Goal: Check status: Check status

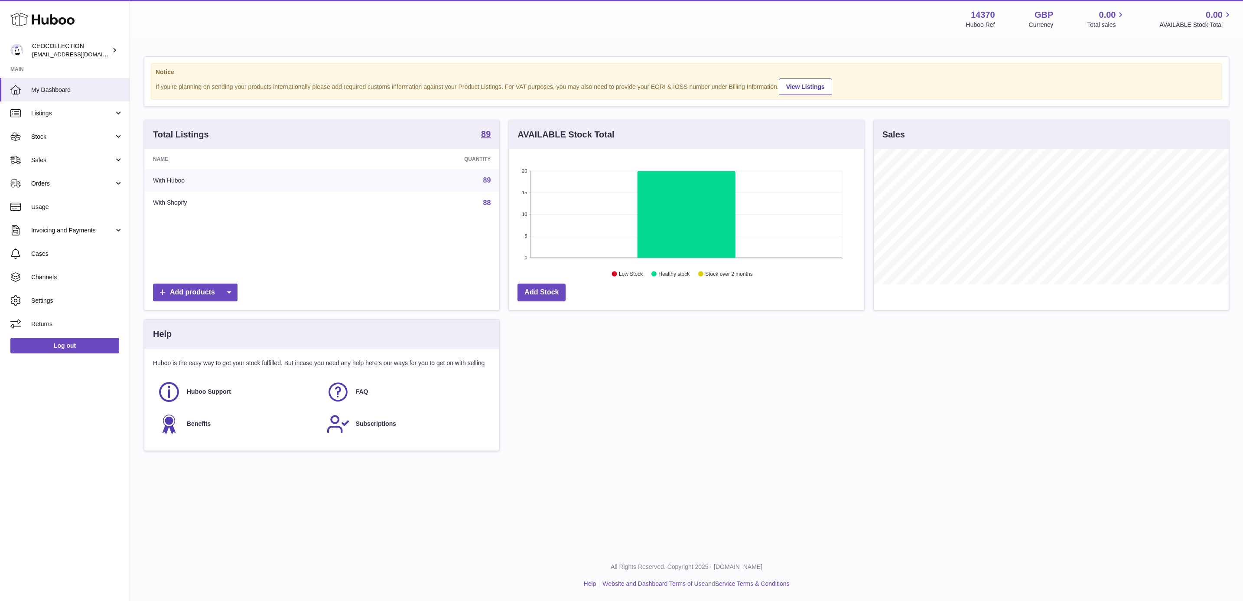
scroll to position [135, 354]
click at [76, 181] on span "Orders" at bounding box center [72, 183] width 83 height 8
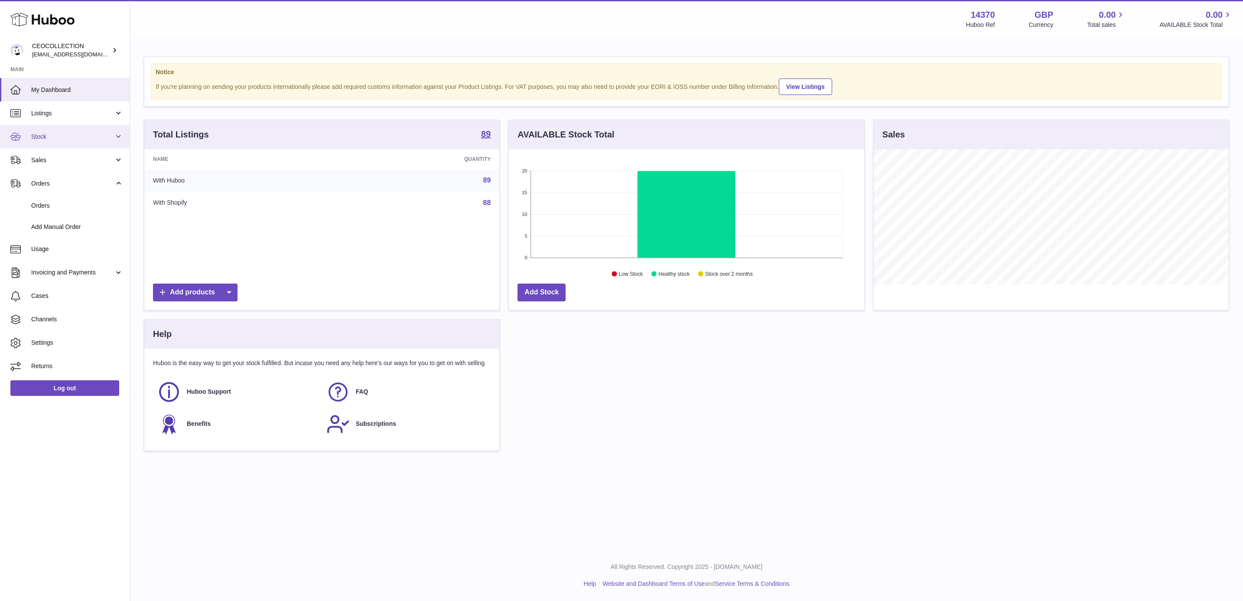
click at [85, 138] on span "Stock" at bounding box center [72, 137] width 83 height 8
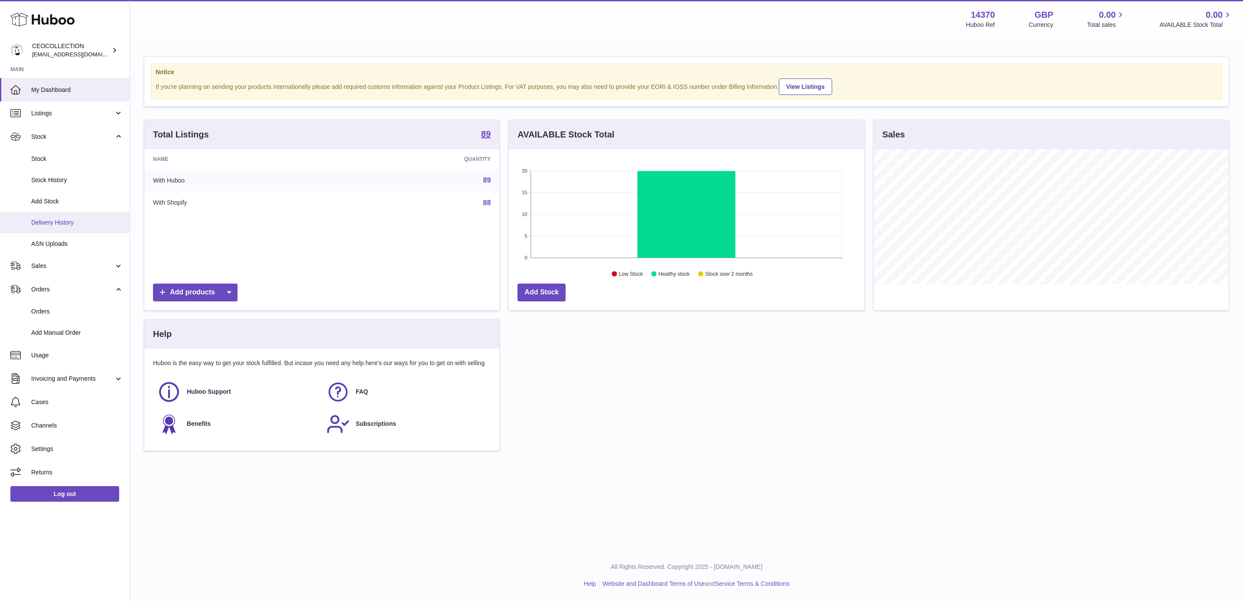
click at [75, 219] on span "Delivery History" at bounding box center [77, 223] width 92 height 8
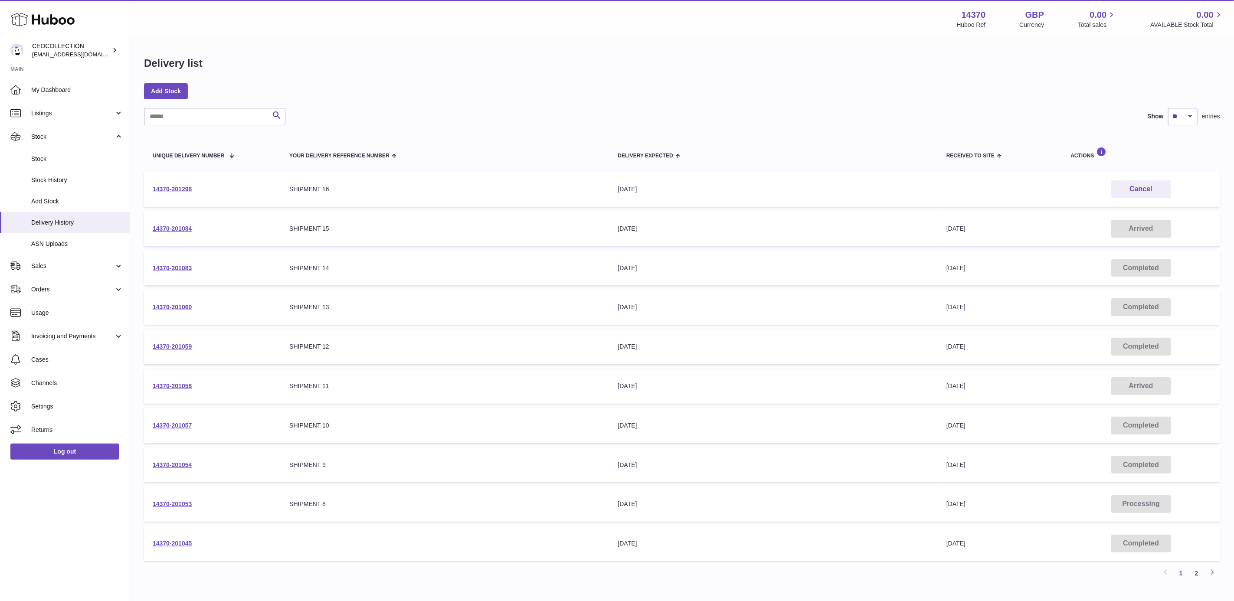
click at [1202, 567] on link "2" at bounding box center [1196, 573] width 16 height 16
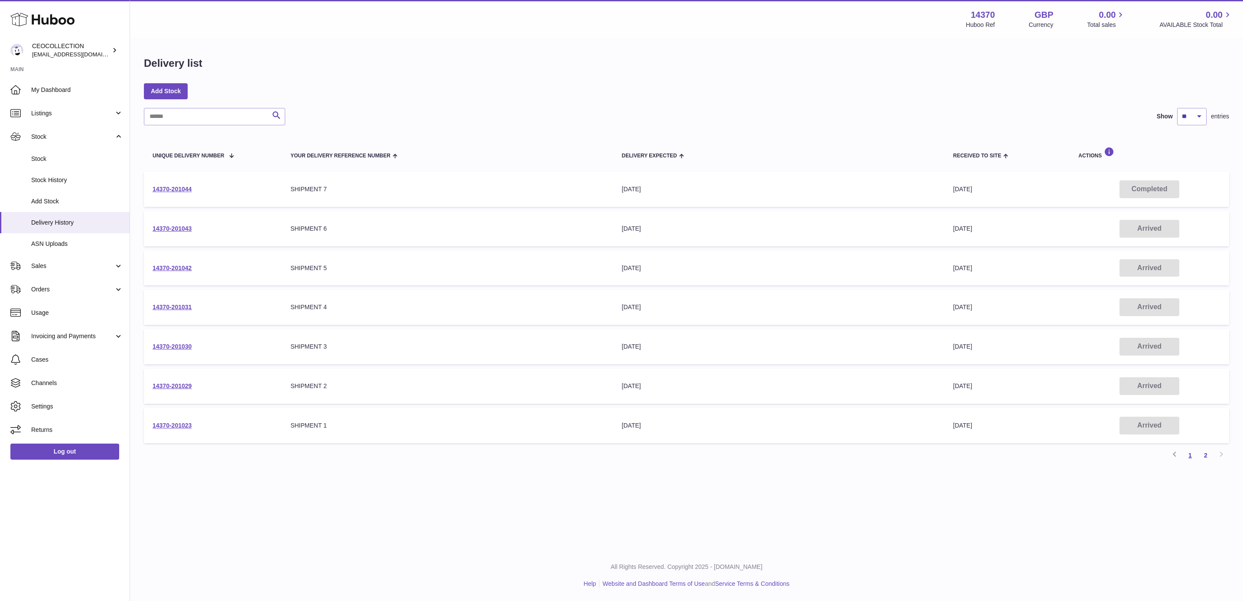
click at [1193, 450] on link "1" at bounding box center [1191, 455] width 16 height 16
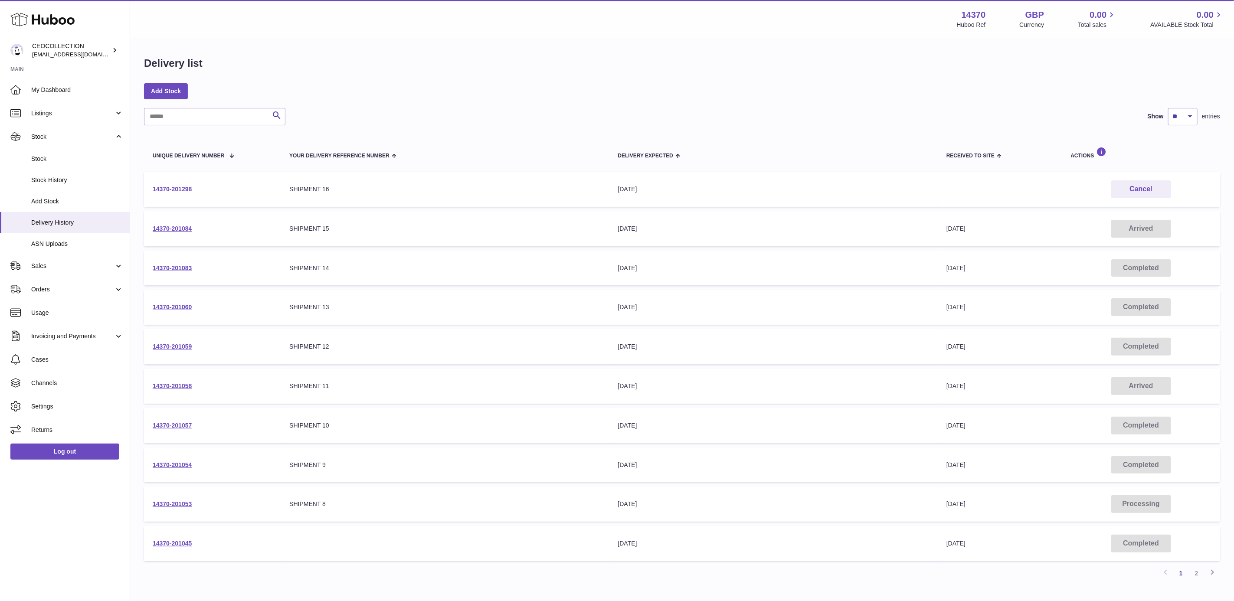
click at [181, 189] on link "14370-201298" at bounding box center [172, 189] width 39 height 7
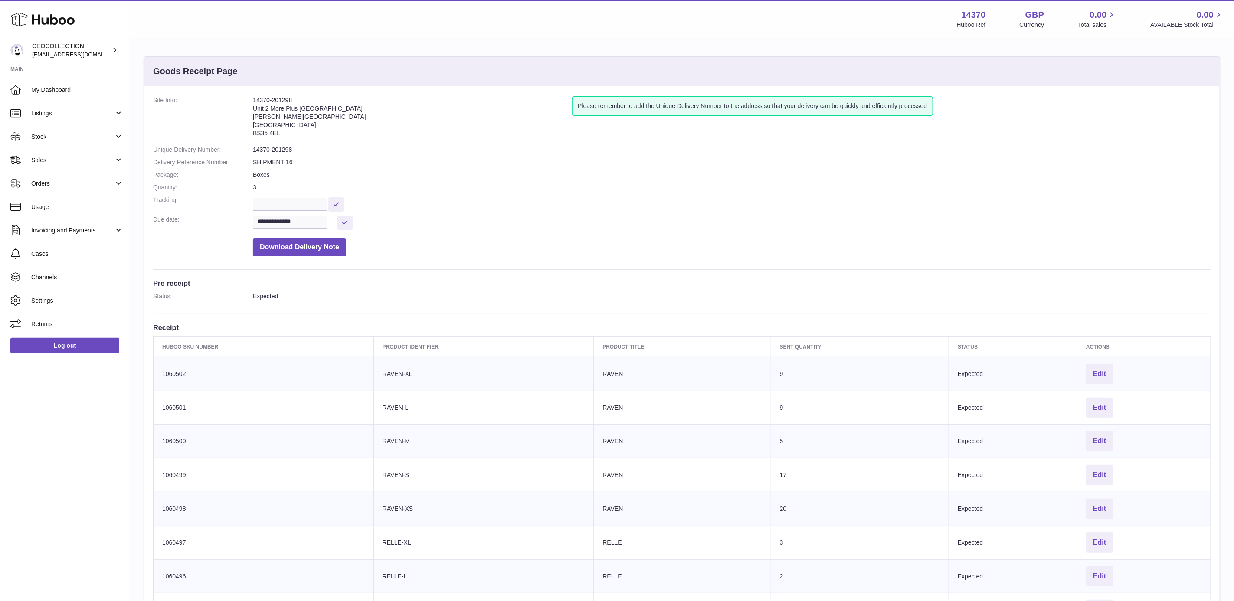
click at [262, 146] on dd "14370-201298" at bounding box center [732, 150] width 958 height 8
copy dd "14370"
click at [53, 150] on link "Sales" at bounding box center [65, 159] width 130 height 23
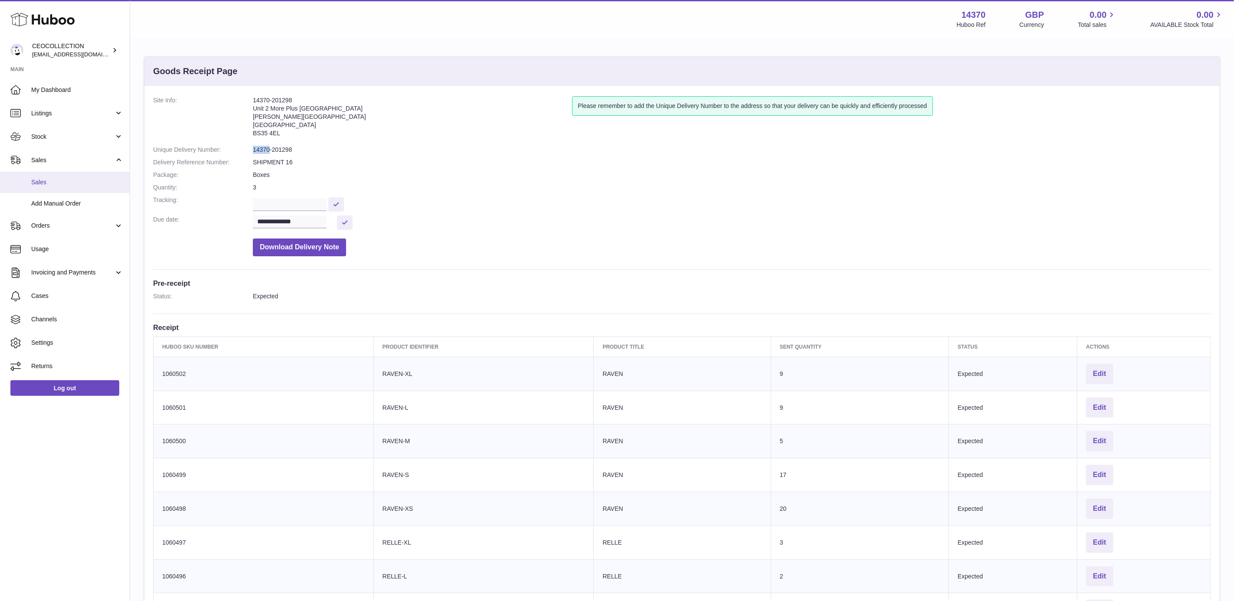
click at [55, 187] on link "Sales" at bounding box center [65, 182] width 130 height 21
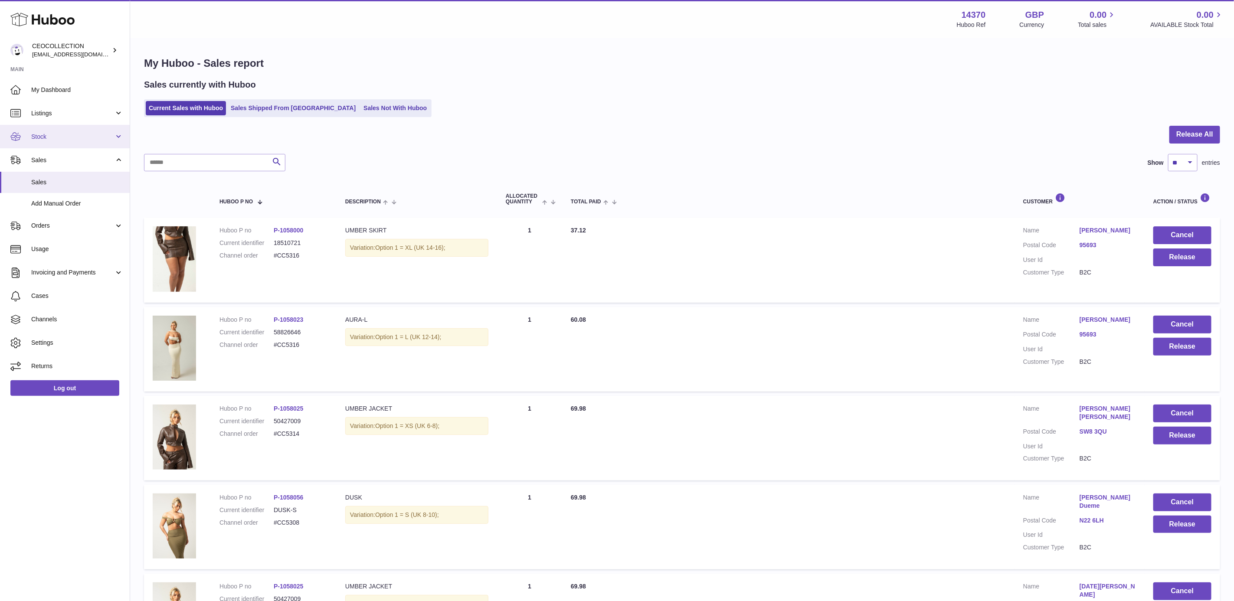
click at [64, 133] on span "Stock" at bounding box center [72, 137] width 83 height 8
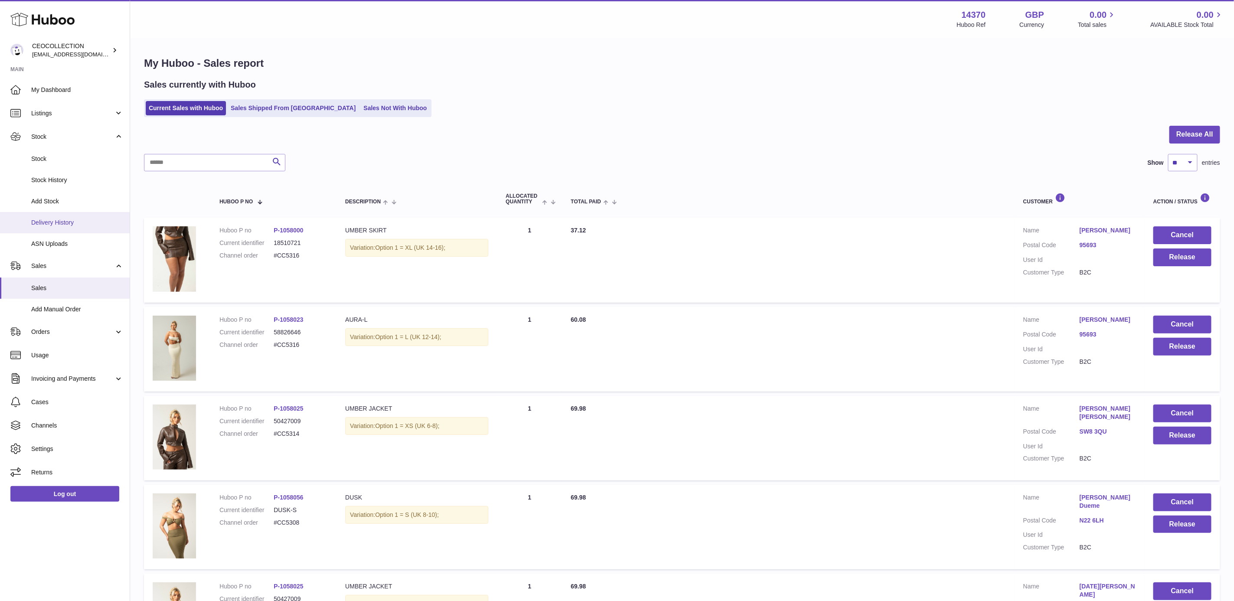
click at [86, 224] on span "Delivery History" at bounding box center [77, 223] width 92 height 8
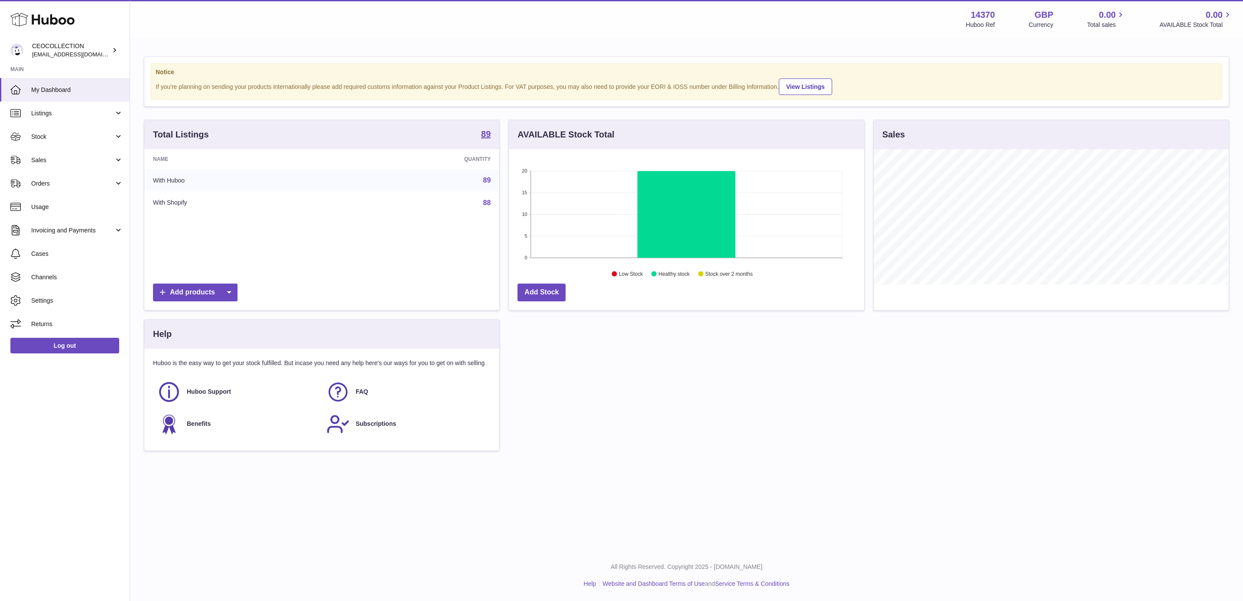
scroll to position [135, 354]
click at [481, 179] on td "89" at bounding box center [418, 180] width 164 height 23
click at [486, 181] on link "89" at bounding box center [487, 179] width 8 height 7
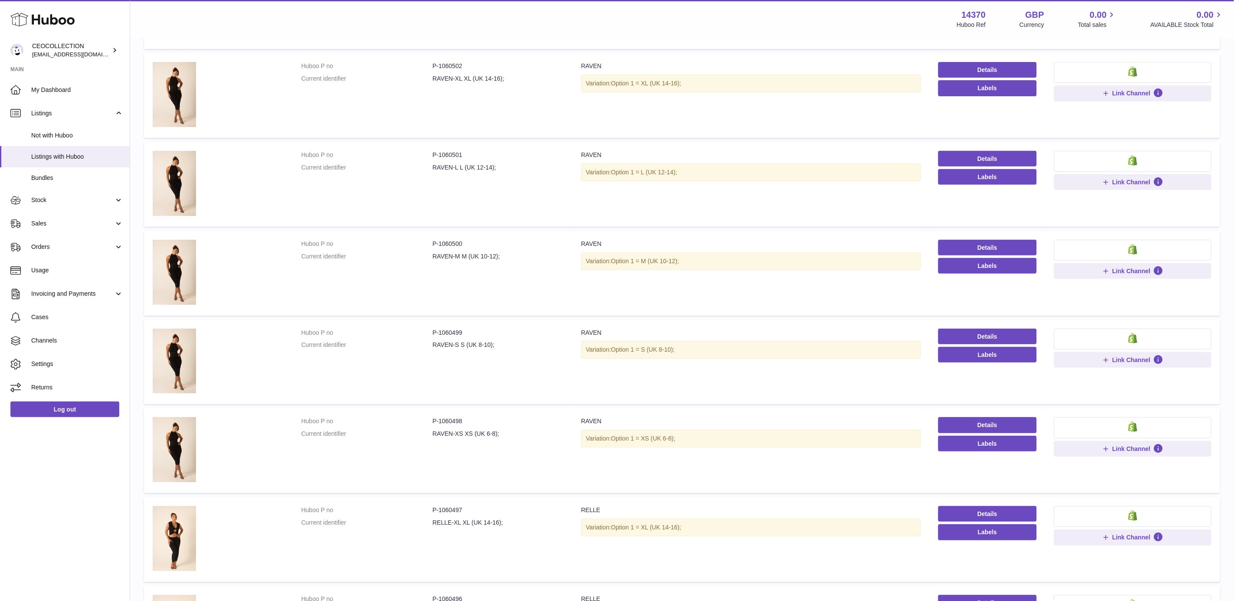
scroll to position [507, 0]
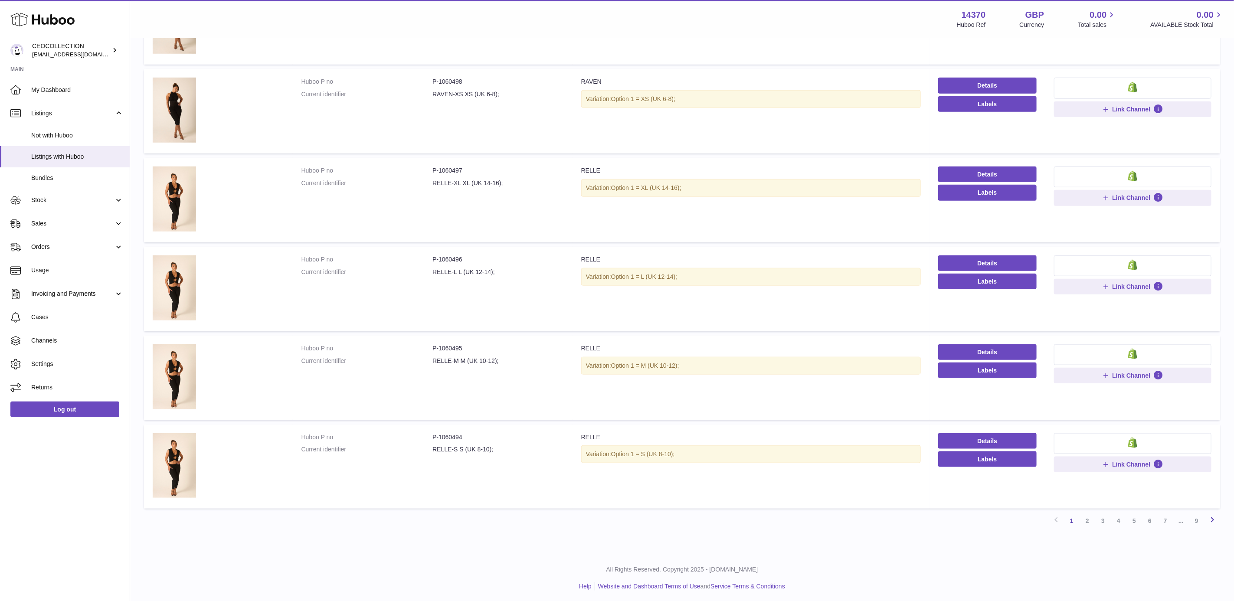
click at [1211, 517] on icon at bounding box center [1212, 519] width 10 height 11
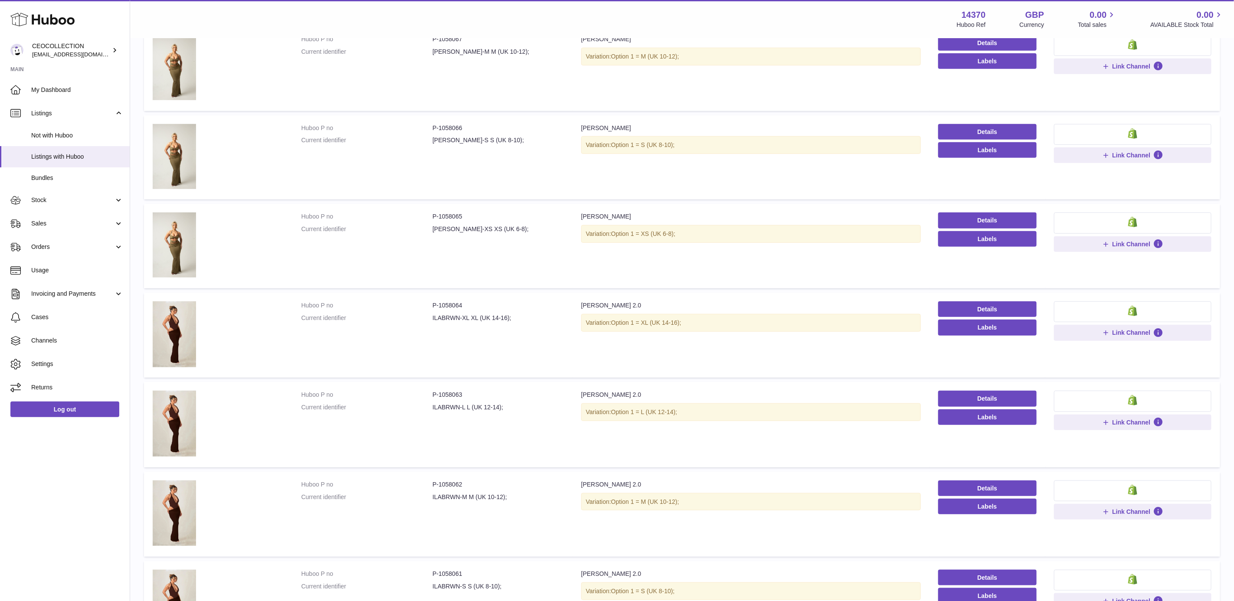
scroll to position [531, 0]
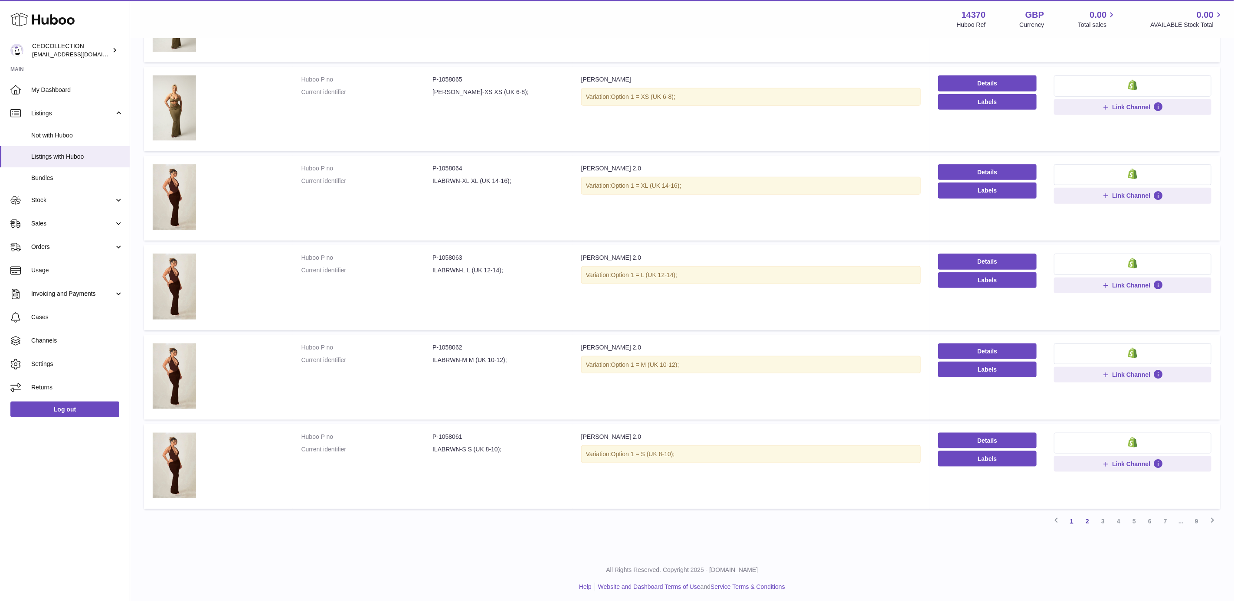
click at [1068, 513] on link "1" at bounding box center [1072, 521] width 16 height 16
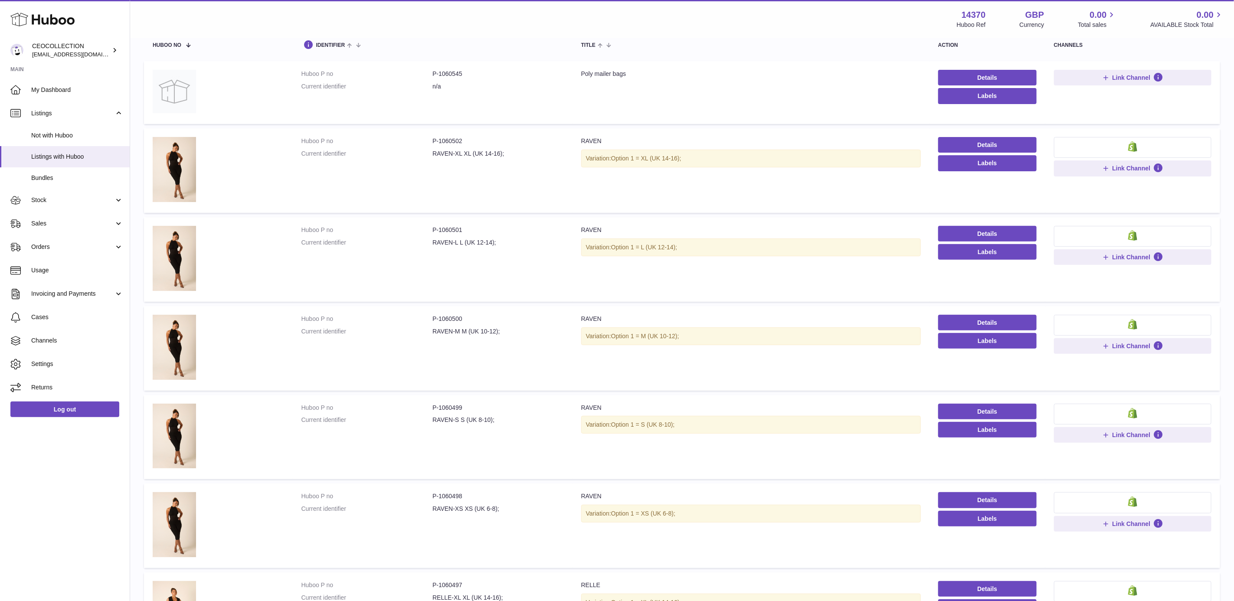
scroll to position [39, 0]
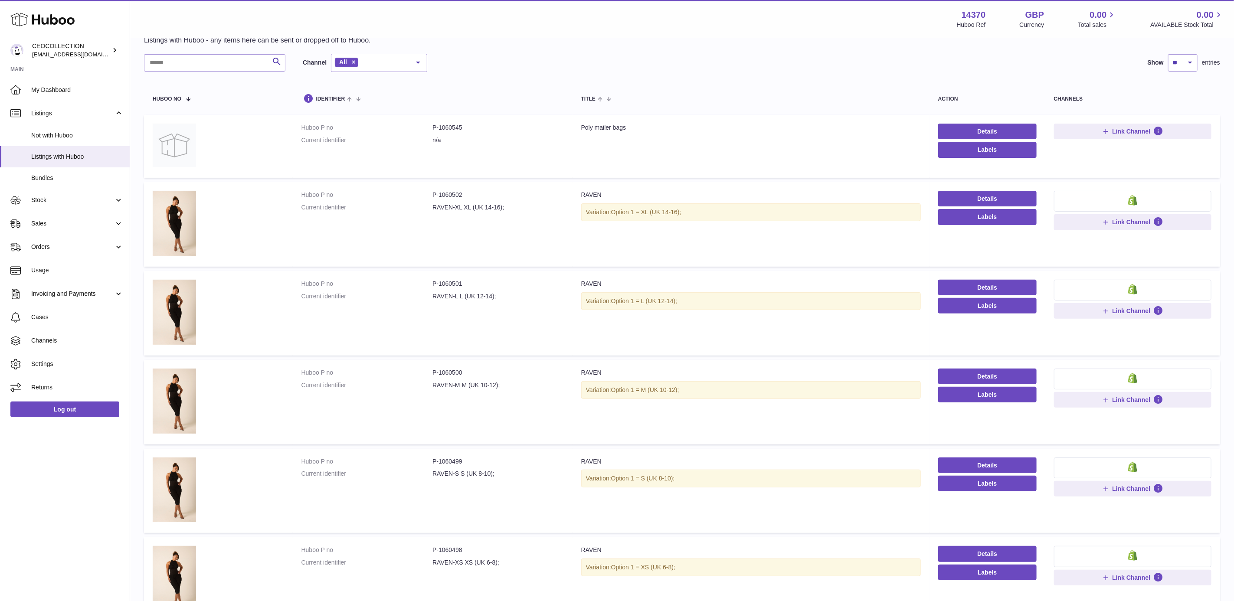
drag, startPoint x: 77, startPoint y: 199, endPoint x: 68, endPoint y: 228, distance: 30.2
click at [77, 199] on span "Stock" at bounding box center [72, 200] width 83 height 8
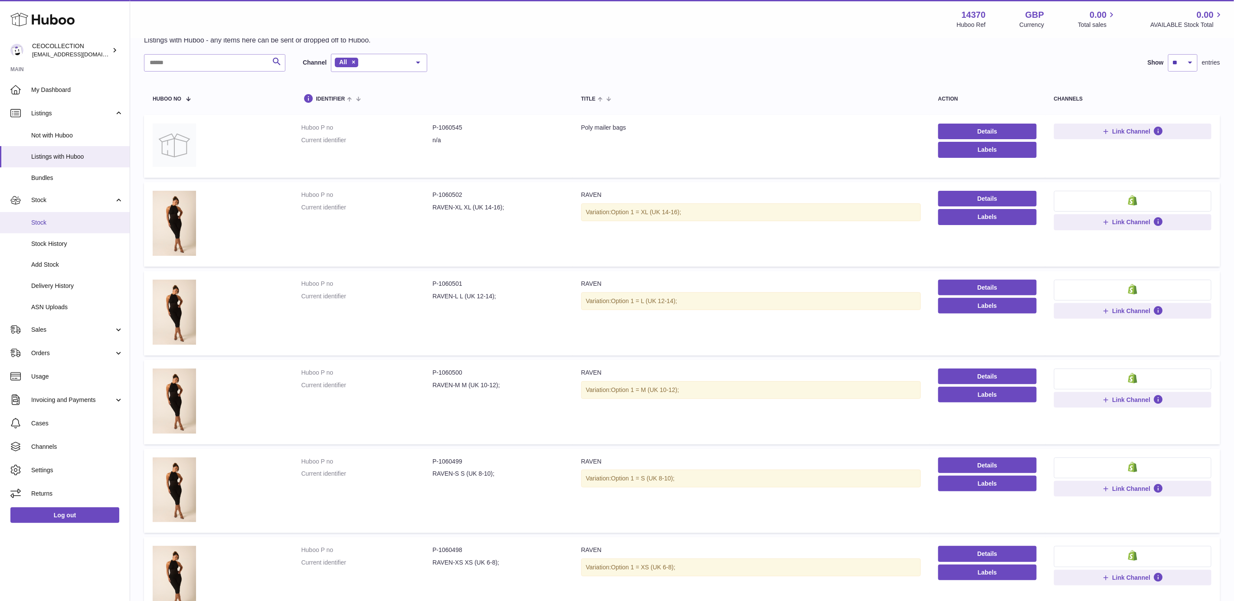
click at [60, 219] on span "Stock" at bounding box center [77, 223] width 92 height 8
click at [65, 245] on span "Stock History" at bounding box center [77, 244] width 92 height 8
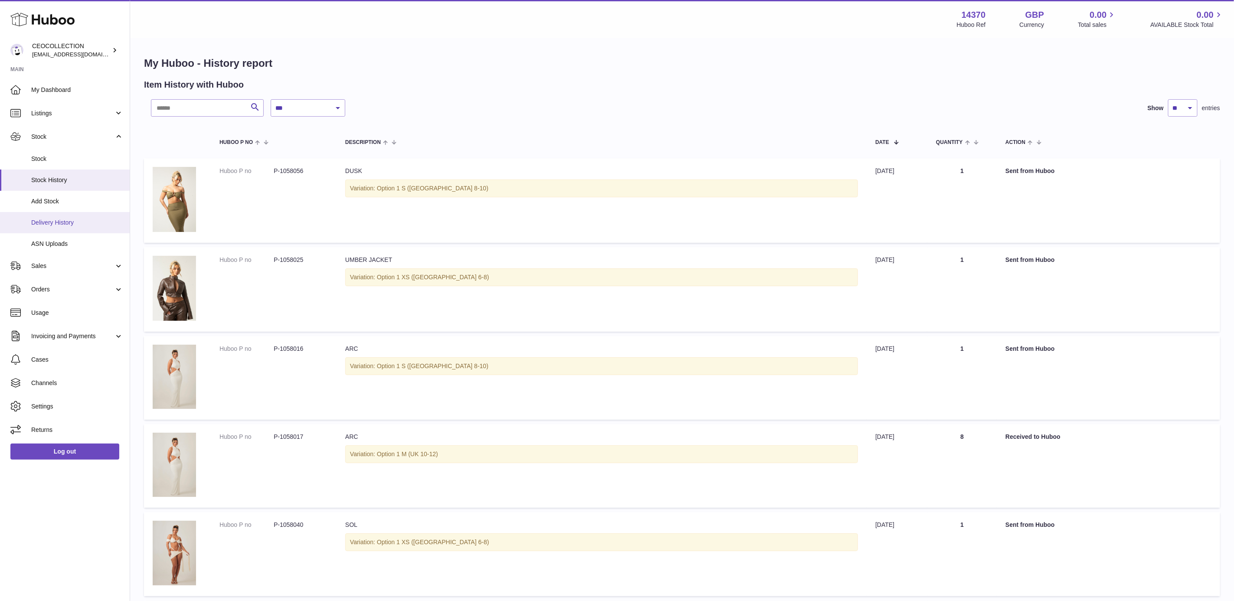
click at [80, 227] on link "Delivery History" at bounding box center [65, 222] width 130 height 21
